Goal: Task Accomplishment & Management: Use online tool/utility

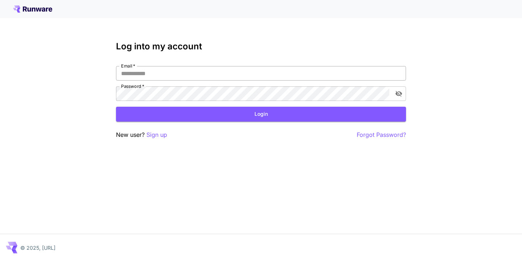
click at [183, 77] on input "Email   *" at bounding box center [261, 73] width 290 height 14
type input "**********"
click at [191, 108] on button "Login" at bounding box center [261, 114] width 290 height 15
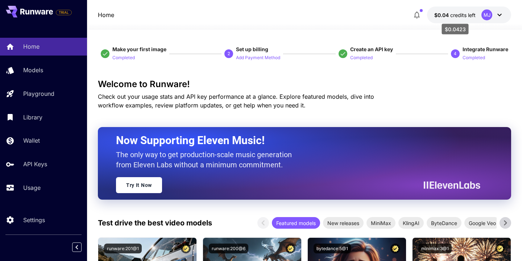
click at [463, 13] on span "credits left" at bounding box center [462, 15] width 25 height 6
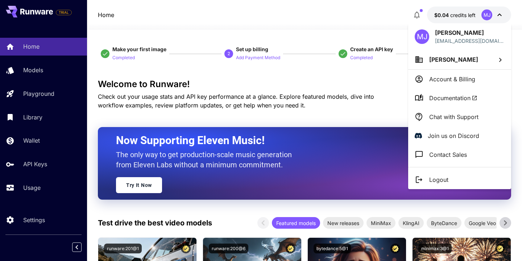
click at [25, 166] on div at bounding box center [261, 130] width 522 height 261
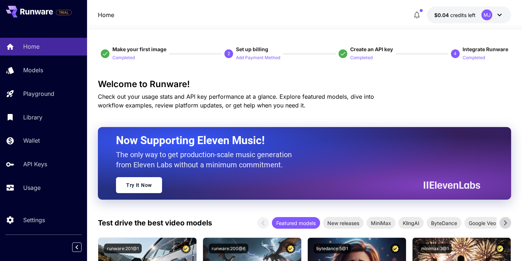
click at [34, 165] on p "API Keys" at bounding box center [35, 163] width 24 height 9
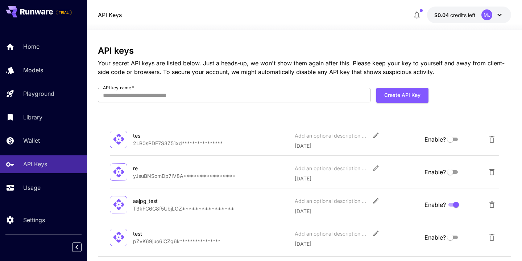
click at [336, 98] on input "API key name   *" at bounding box center [234, 95] width 273 height 14
click at [336, 98] on input "*" at bounding box center [234, 95] width 273 height 14
type input "********"
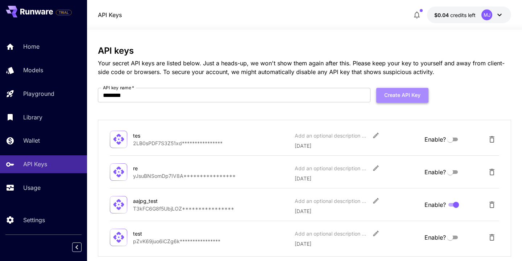
click at [413, 94] on button "Create API Key" at bounding box center [402, 95] width 52 height 15
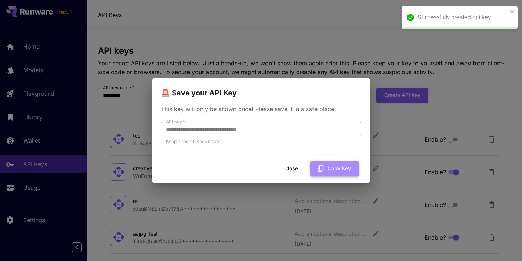
click at [332, 168] on button "Copy Key" at bounding box center [334, 168] width 49 height 15
click at [298, 170] on button "Close" at bounding box center [297, 168] width 33 height 15
